Goal: Transaction & Acquisition: Obtain resource

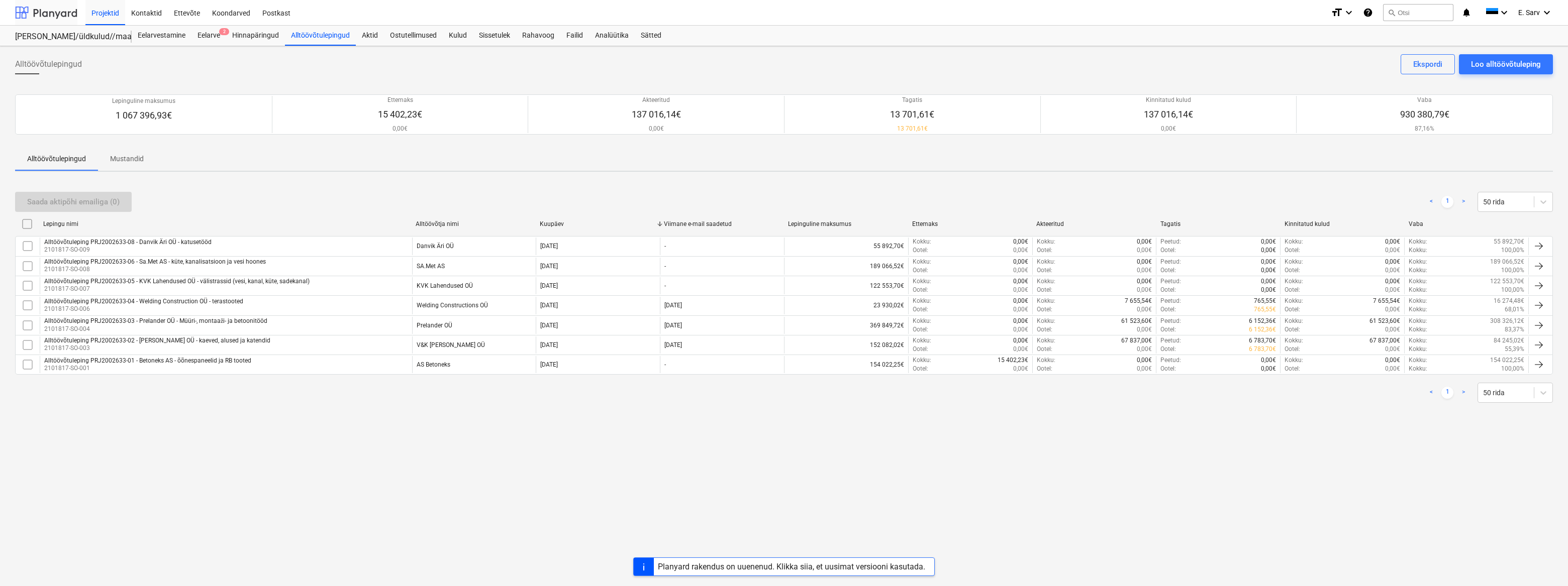
click at [40, 6] on div at bounding box center [46, 12] width 62 height 25
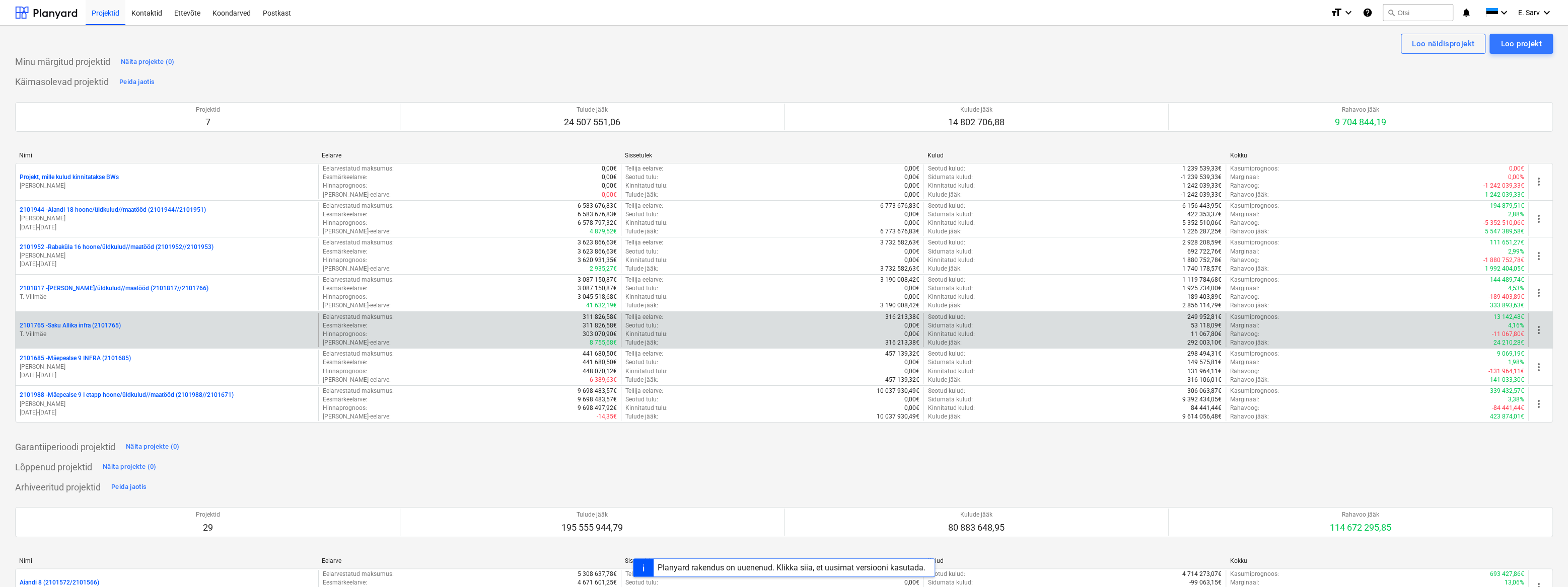
click at [97, 327] on p "2101765 - Saku Allika infra (2101765)" at bounding box center [70, 325] width 101 height 8
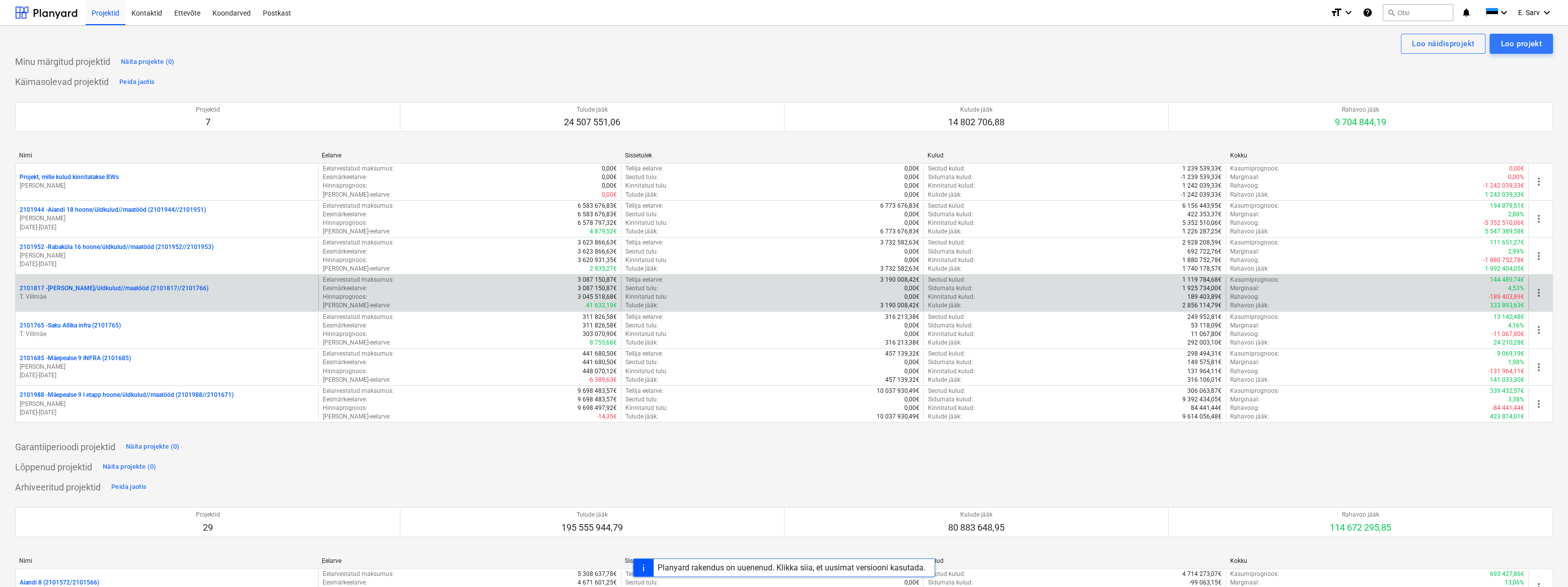
click at [98, 296] on p "T. Villmäe" at bounding box center [167, 297] width 294 height 8
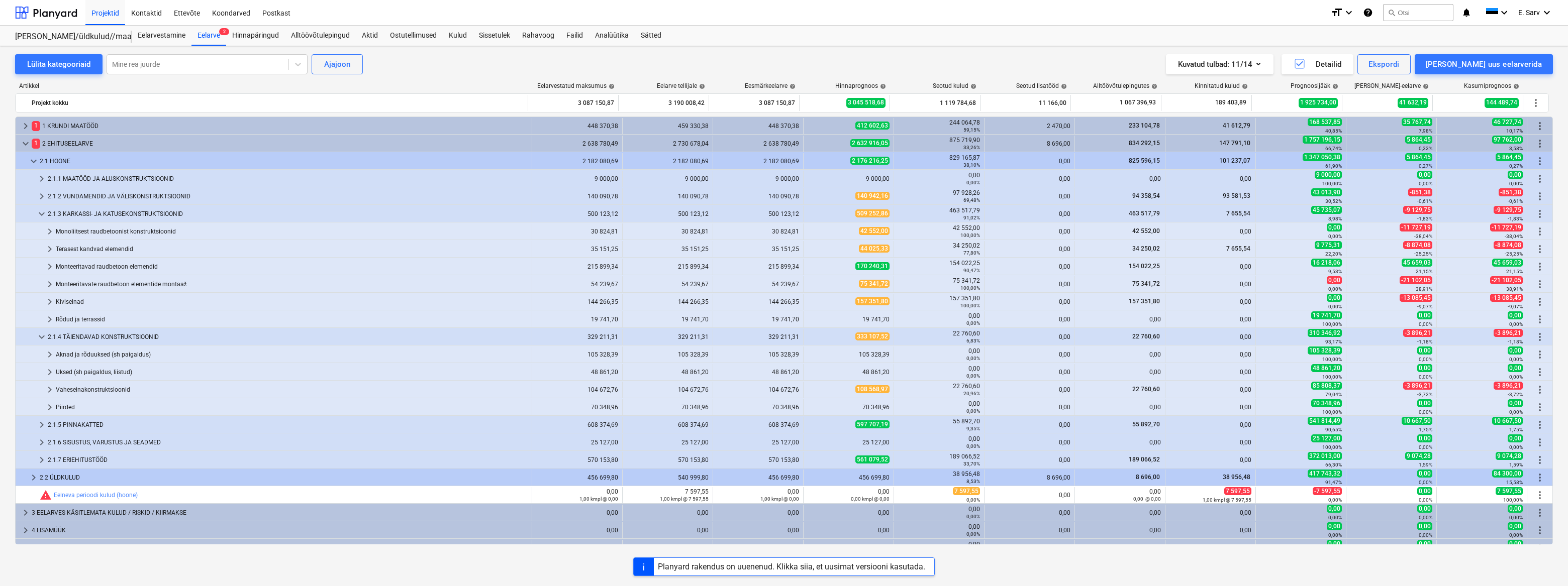
scroll to position [11, 0]
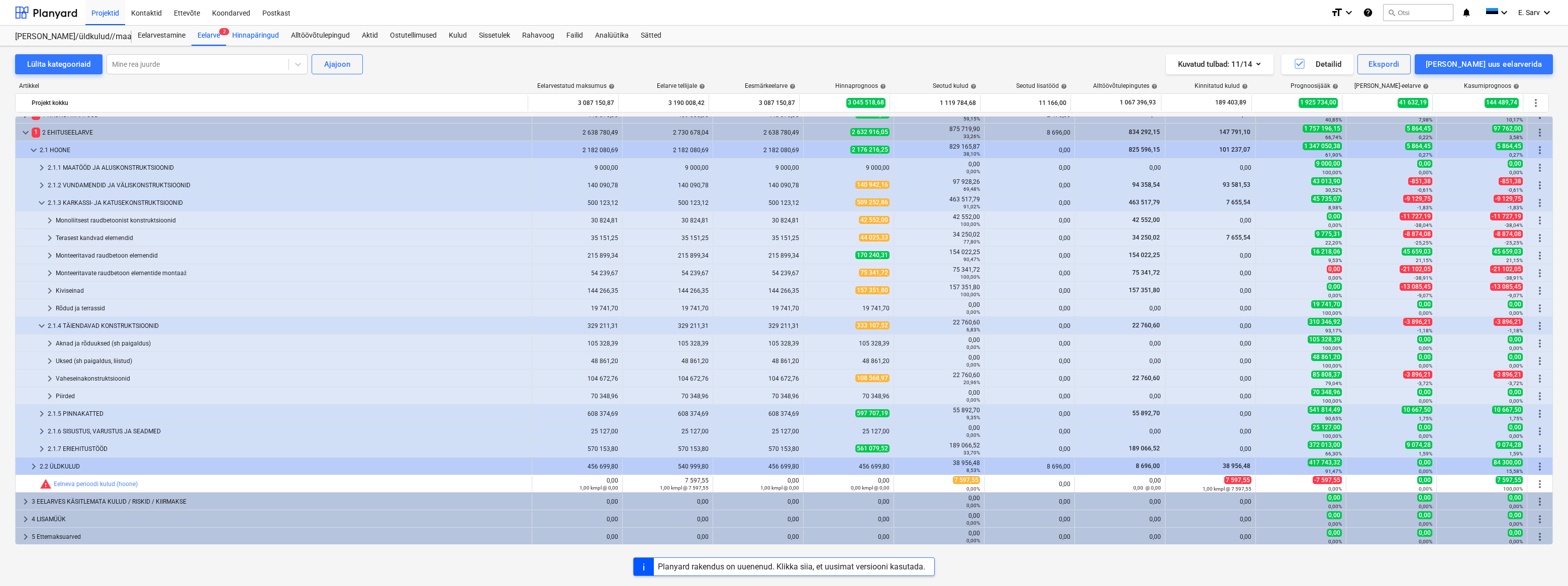
click at [261, 35] on div "Hinnapäringud" at bounding box center [255, 35] width 59 height 20
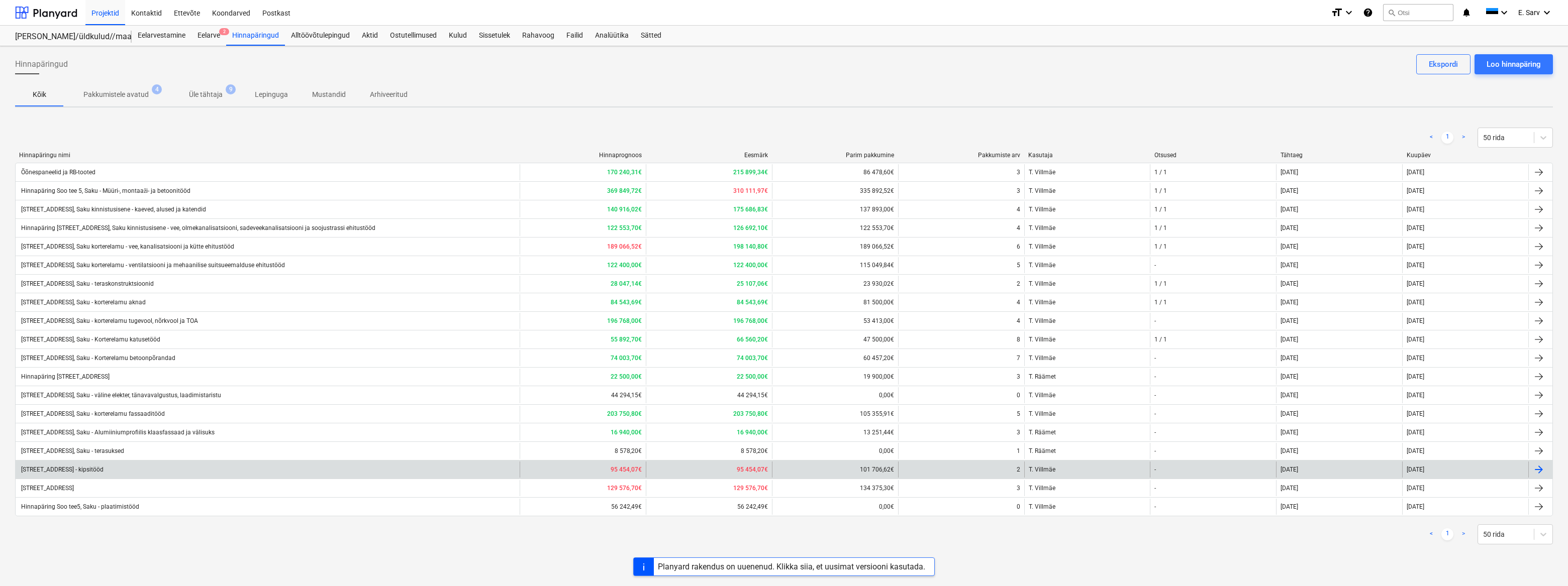
click at [103, 463] on div "[STREET_ADDRESS] - kipsitööd" at bounding box center [267, 469] width 504 height 16
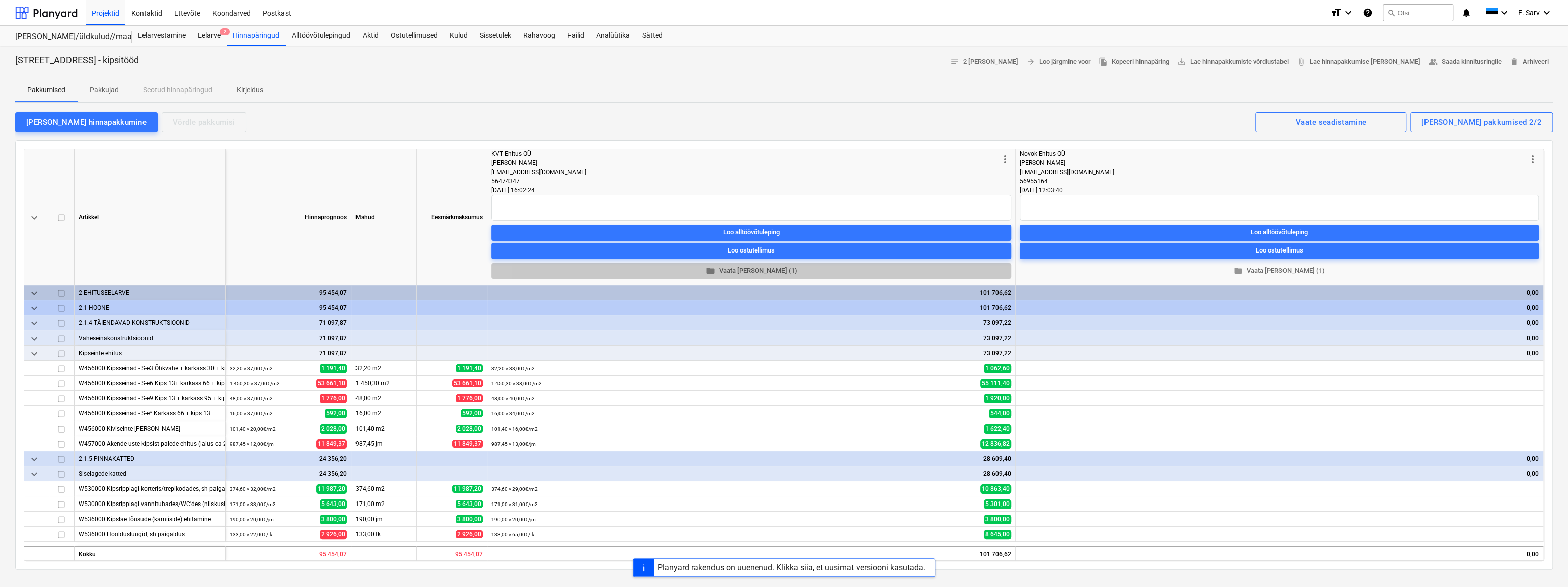
click at [759, 269] on span "folder Vaata [PERSON_NAME] (1)" at bounding box center [751, 271] width 512 height 12
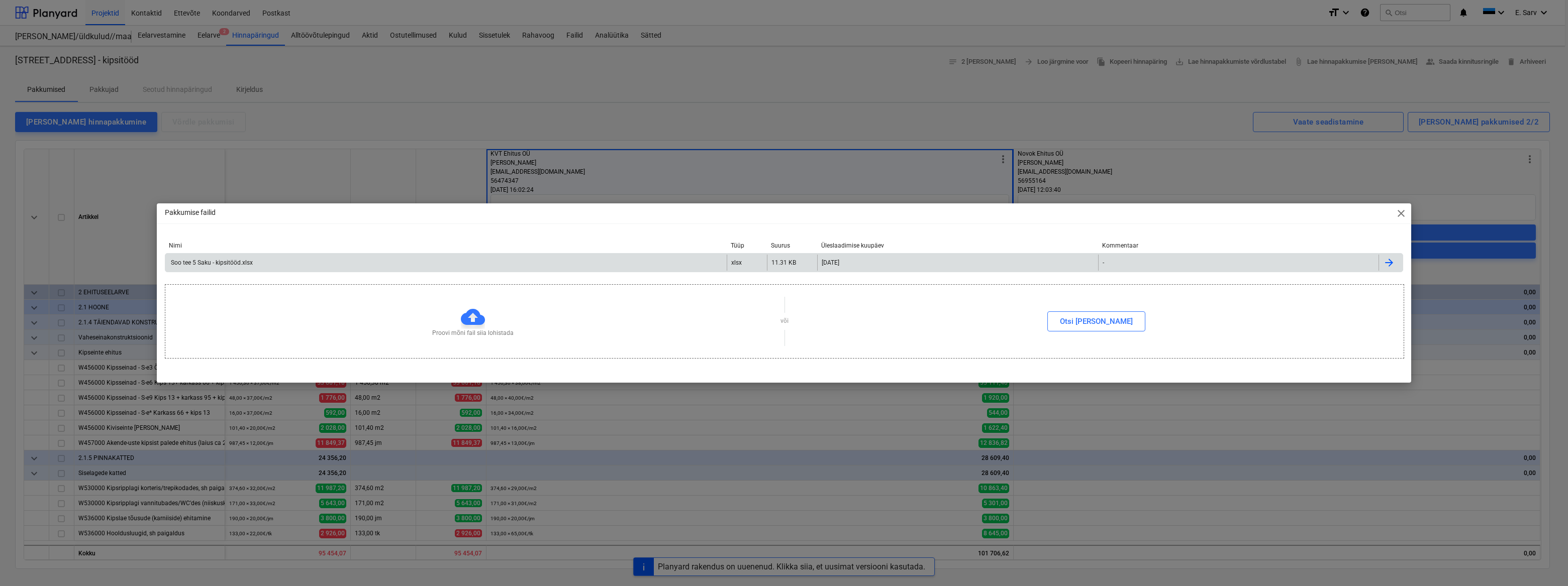
click at [216, 263] on div "Soo tee 5 Saku - kipsitööd.xlsx" at bounding box center [211, 263] width 83 height 7
click at [1169, 175] on div "Pakkumise failid close Nimi Tüüp Suurus Üleslaadimise kuupäev Kommentaar Soo te…" at bounding box center [784, 293] width 1568 height 586
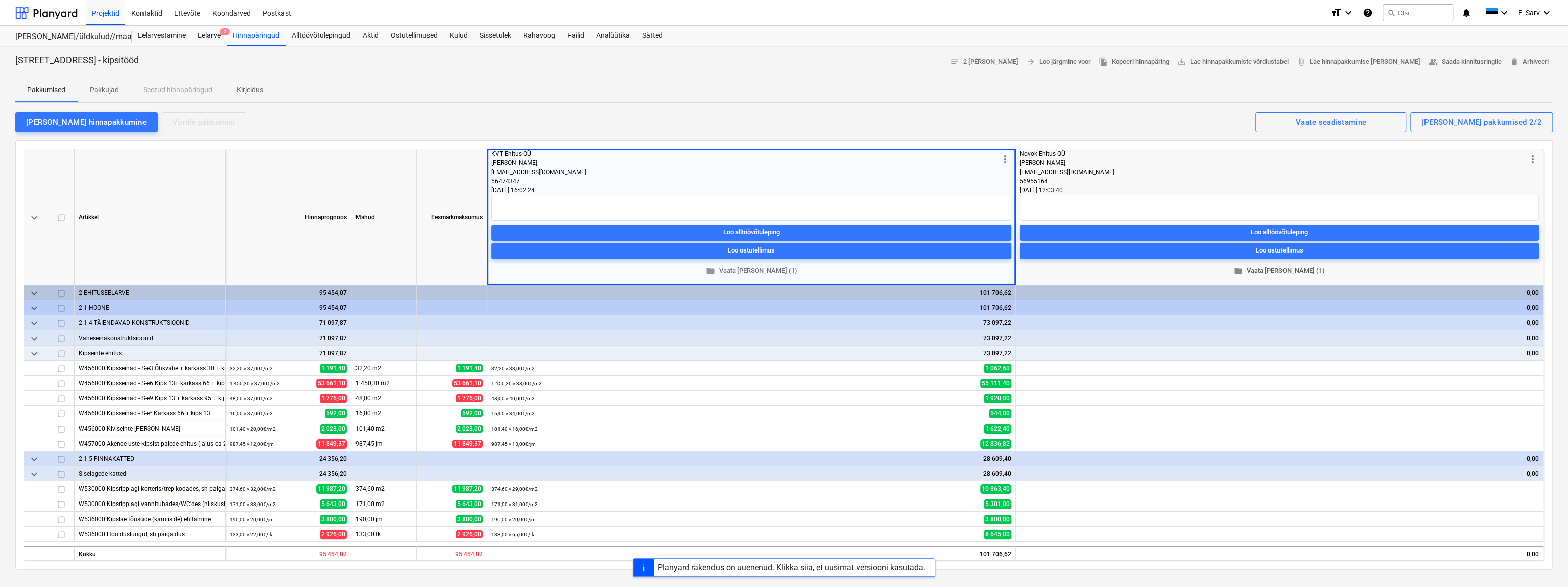
click at [1286, 272] on span "folder Vaata [PERSON_NAME] (1)" at bounding box center [1279, 271] width 511 height 12
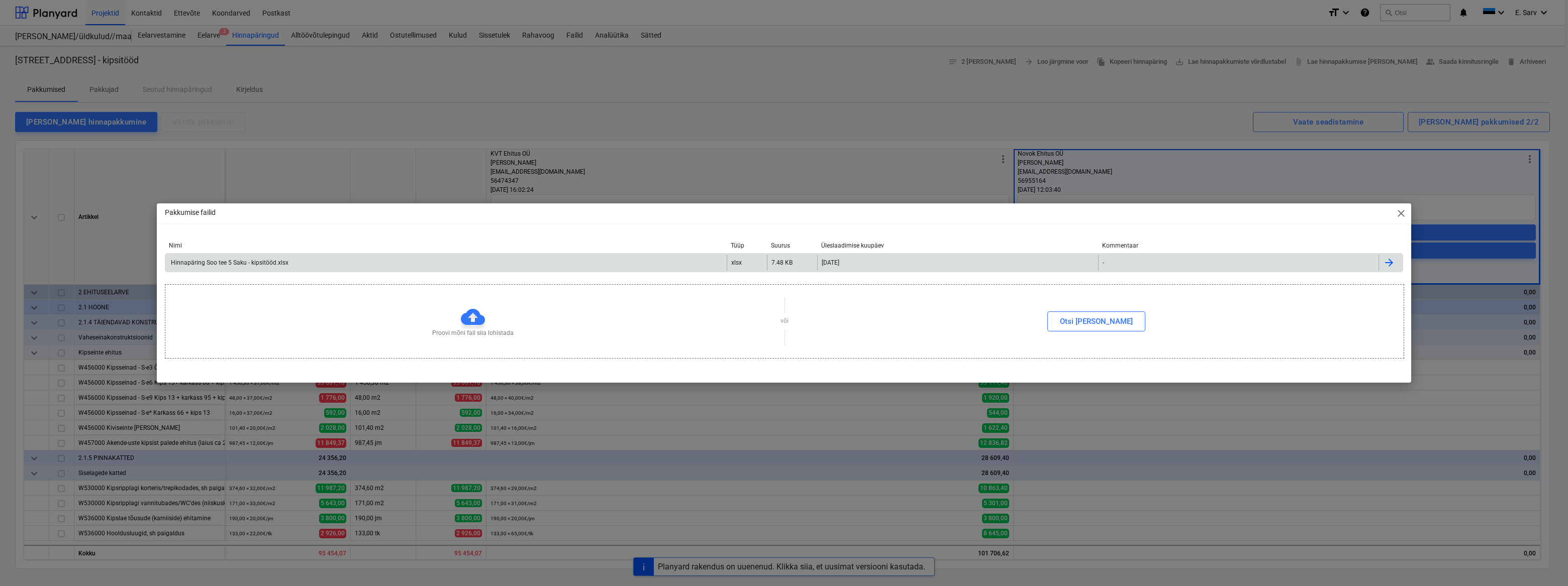
click at [266, 263] on div "Hinnapäring Soo tee 5 Saku - kipsitööd.xlsx" at bounding box center [229, 263] width 119 height 7
click at [1406, 210] on span "close" at bounding box center [1400, 213] width 12 height 12
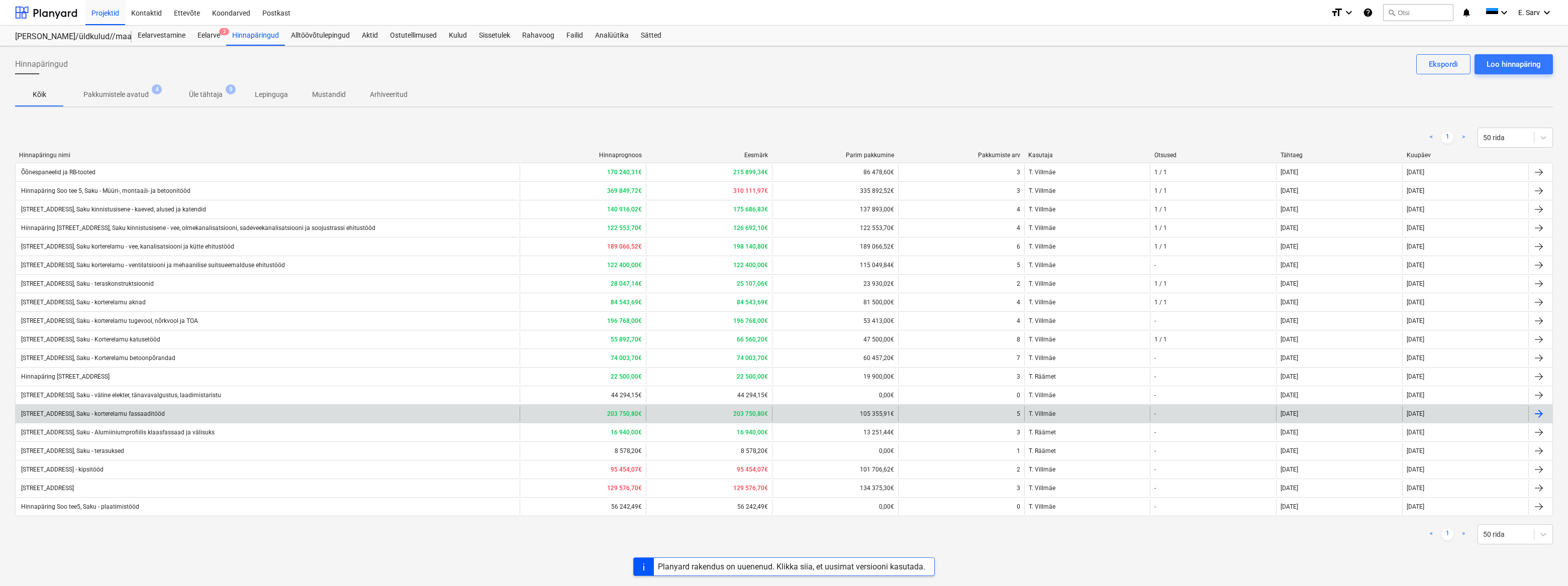
click at [123, 412] on div "[STREET_ADDRESS], Saku - korterelamu fassaaditööd" at bounding box center [92, 414] width 146 height 7
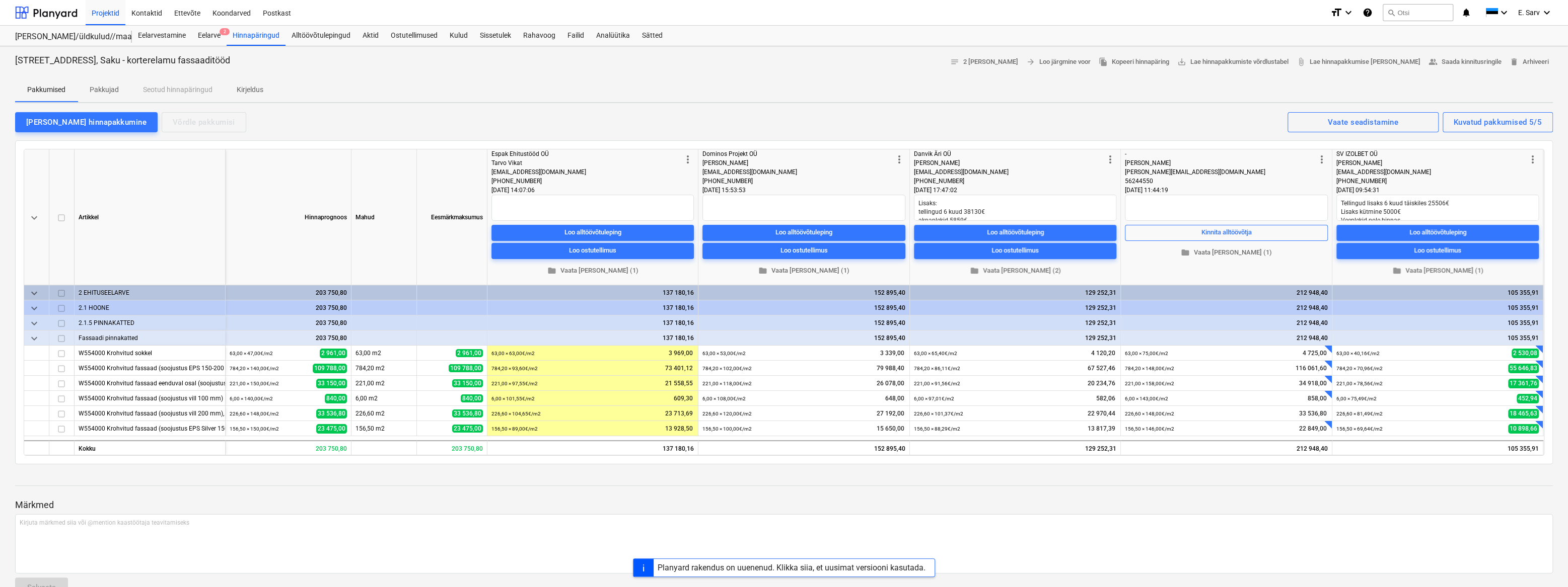
type textarea "x"
